Goal: Find specific page/section: Find specific page/section

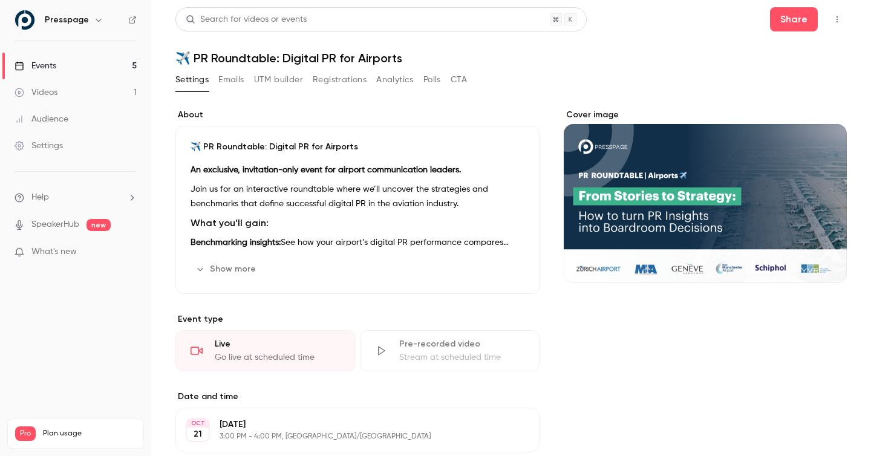
click at [54, 67] on div "Events" at bounding box center [36, 66] width 42 height 12
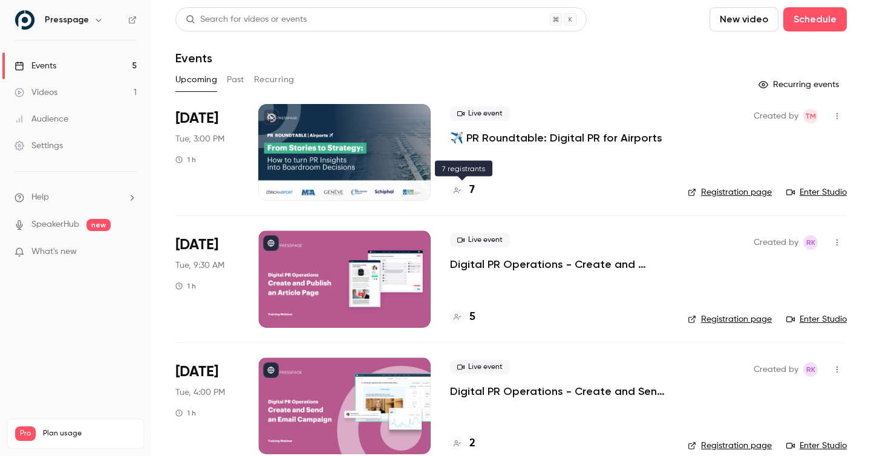
click at [470, 191] on h4 "7" at bounding box center [471, 190] width 5 height 16
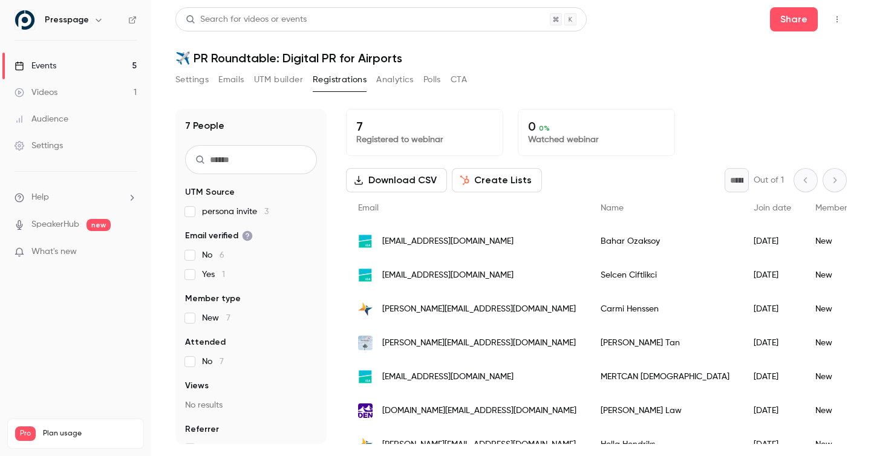
scroll to position [18, 0]
